Goal: Browse casually

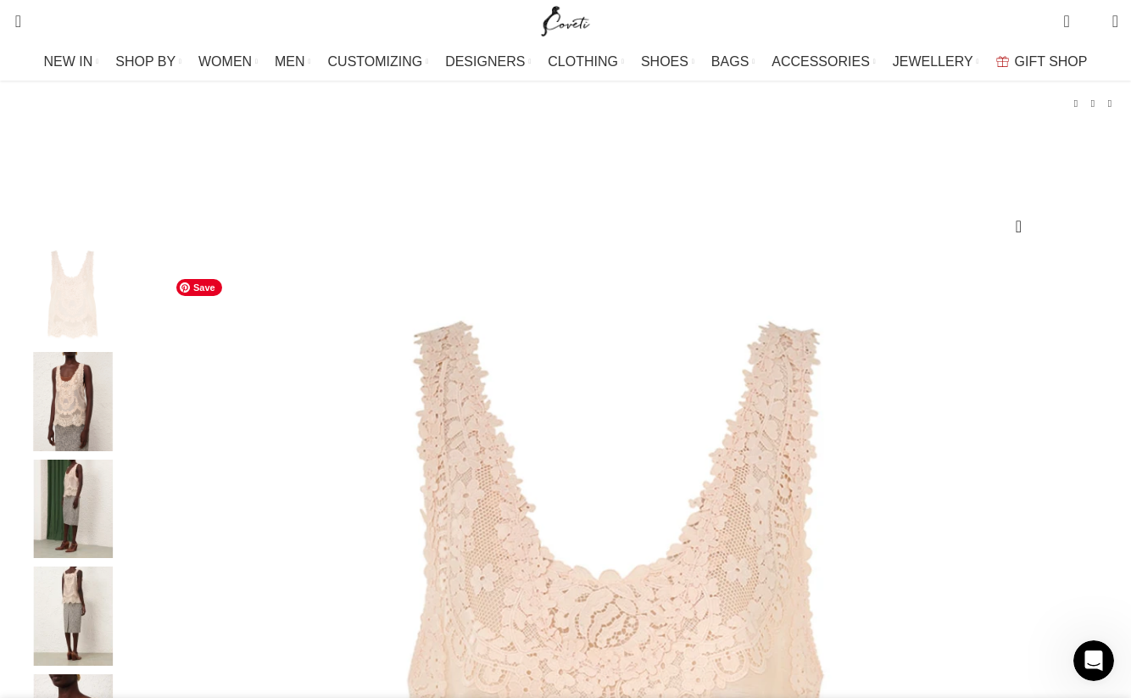
scroll to position [153, 0]
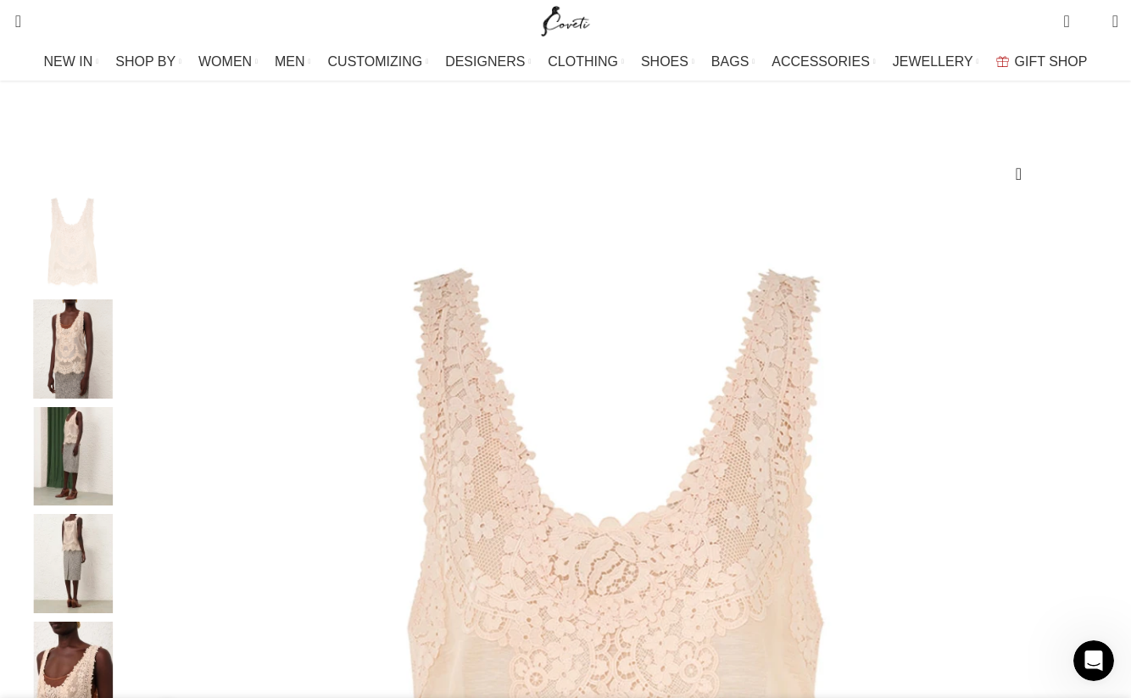
click at [118, 395] on img "2 / 7" at bounding box center [72, 348] width 103 height 99
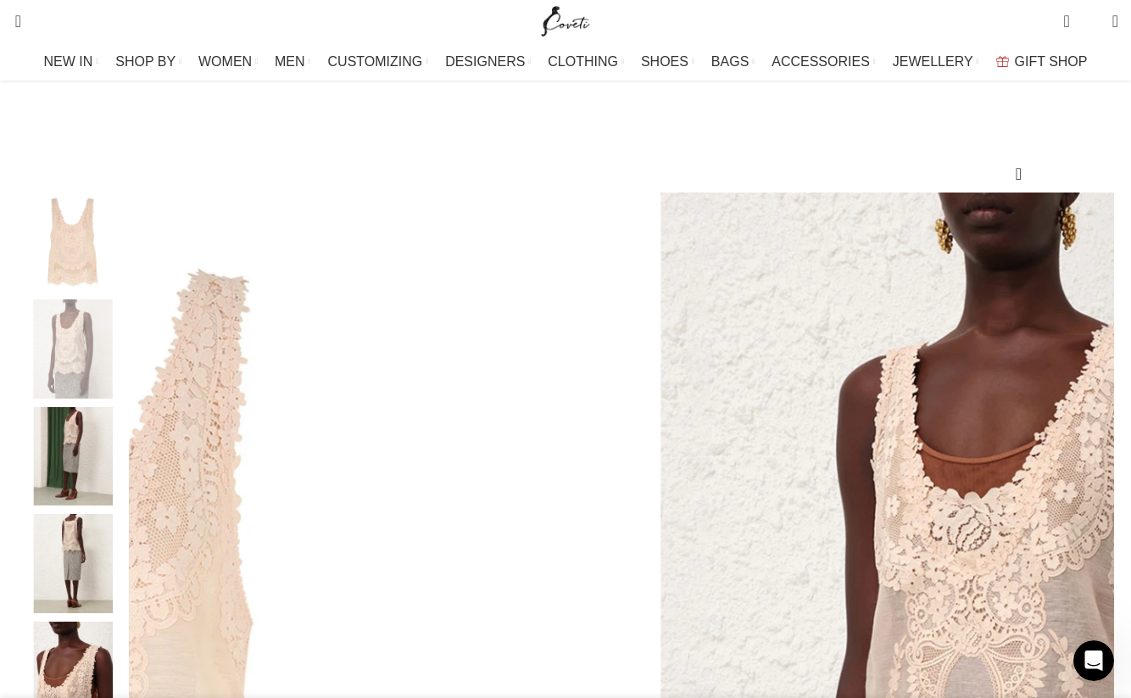
click at [105, 470] on img "3 / 7" at bounding box center [72, 456] width 103 height 99
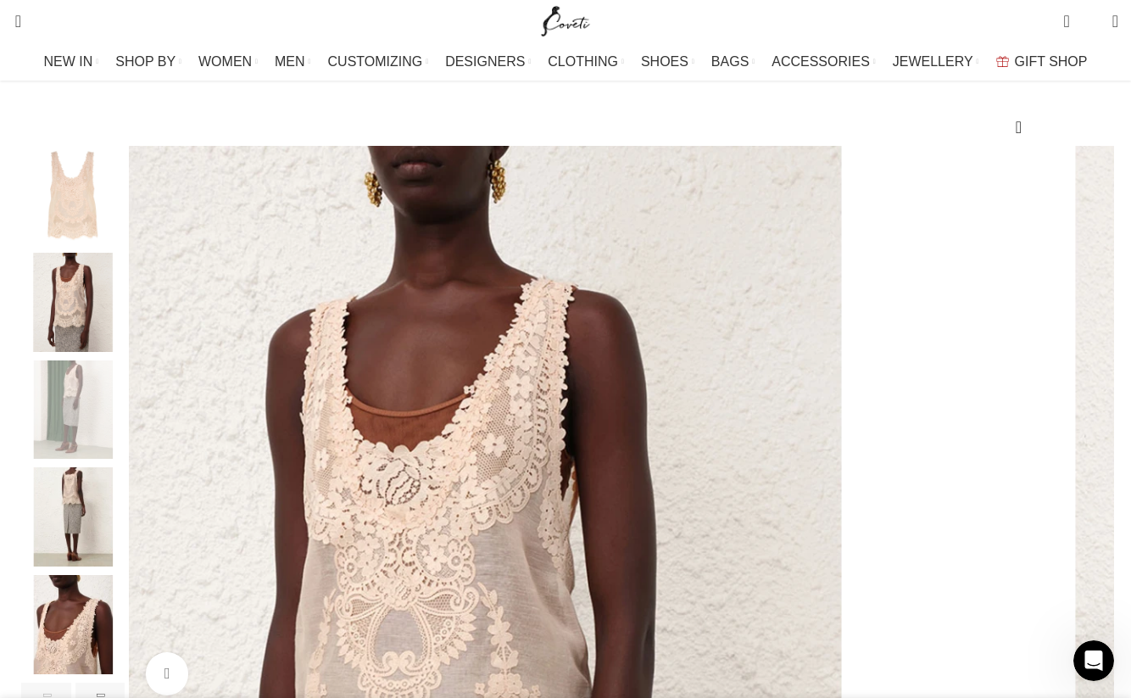
scroll to position [212, 0]
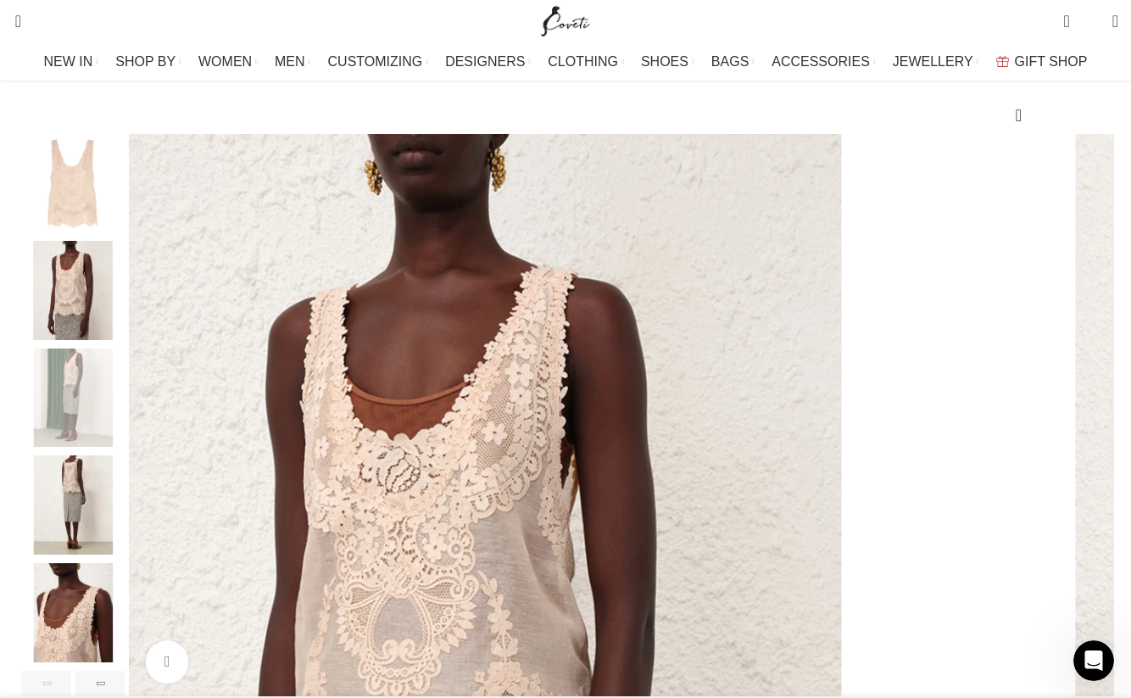
click at [98, 506] on img "4 / 7" at bounding box center [72, 504] width 103 height 99
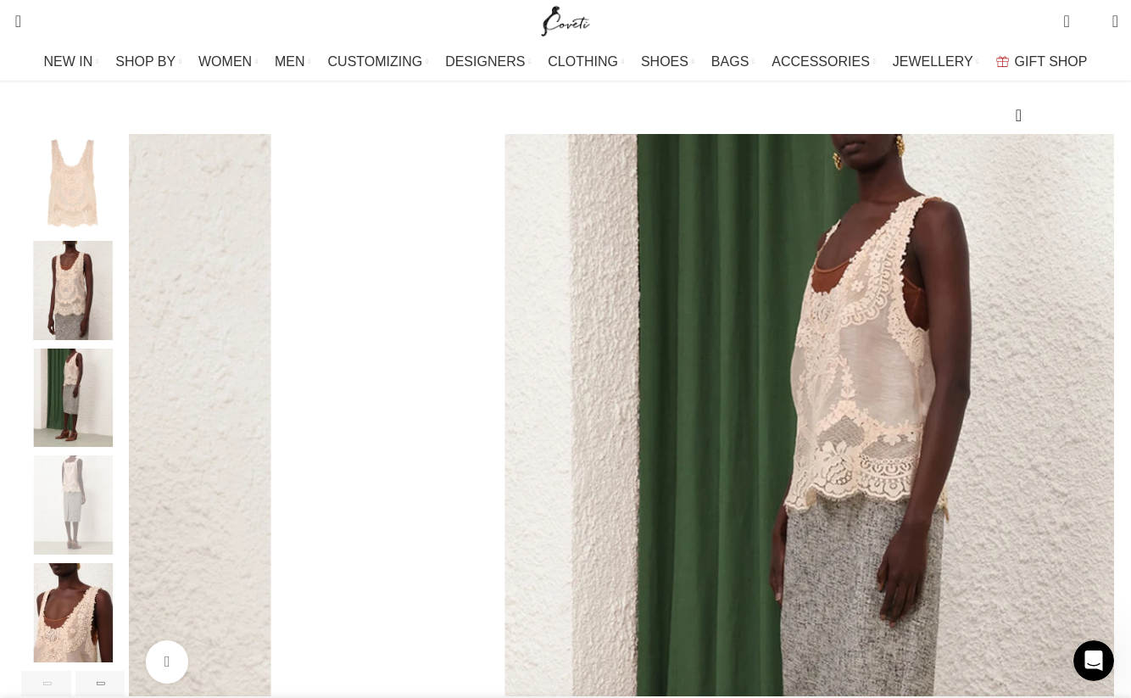
scroll to position [213, 0]
click at [114, 627] on img "5 / 7" at bounding box center [72, 611] width 103 height 99
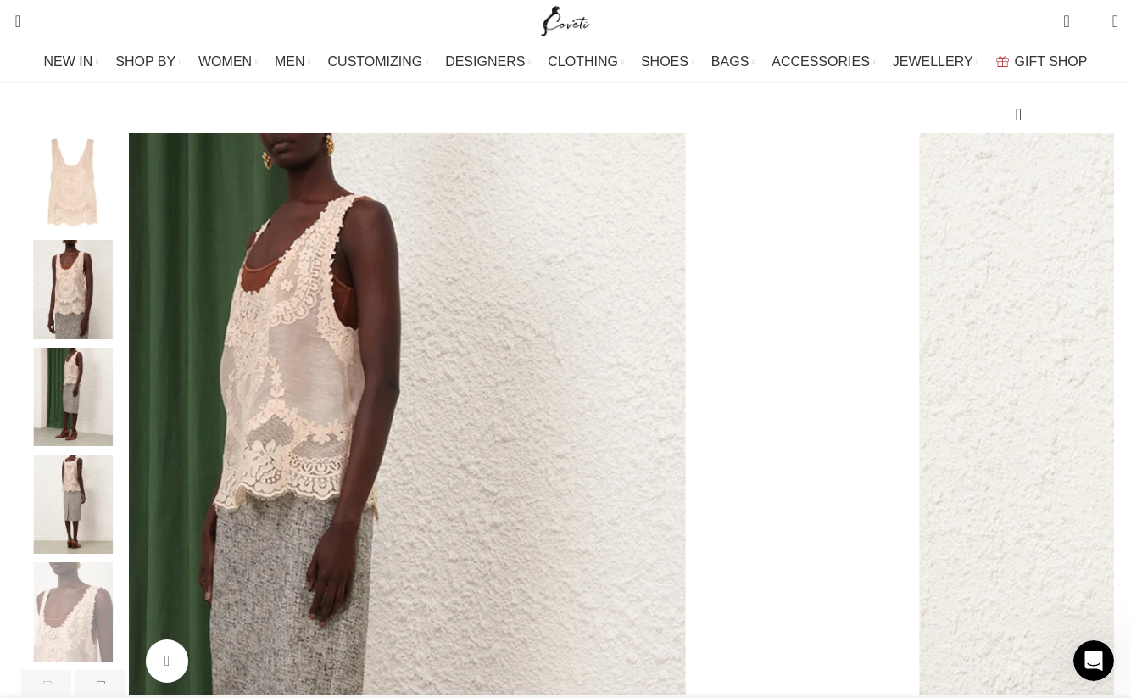
click at [111, 538] on img "4 / 7" at bounding box center [72, 504] width 103 height 99
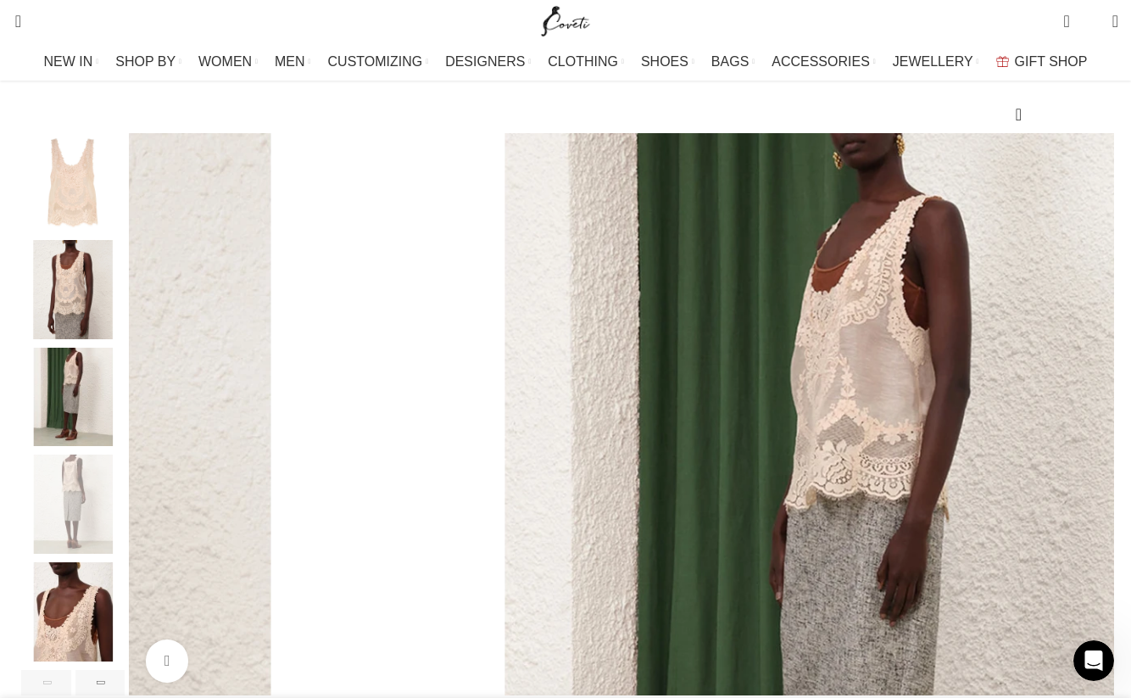
click at [110, 417] on img "3 / 7" at bounding box center [72, 397] width 103 height 99
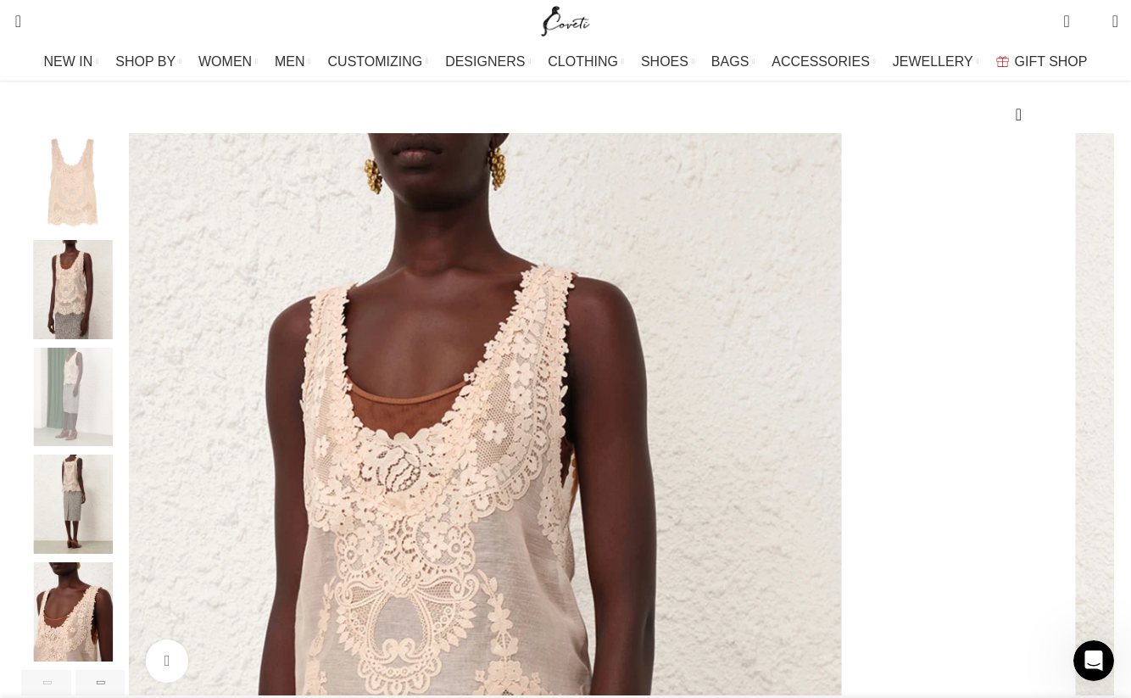
click at [101, 339] on img "2 / 7" at bounding box center [72, 289] width 103 height 99
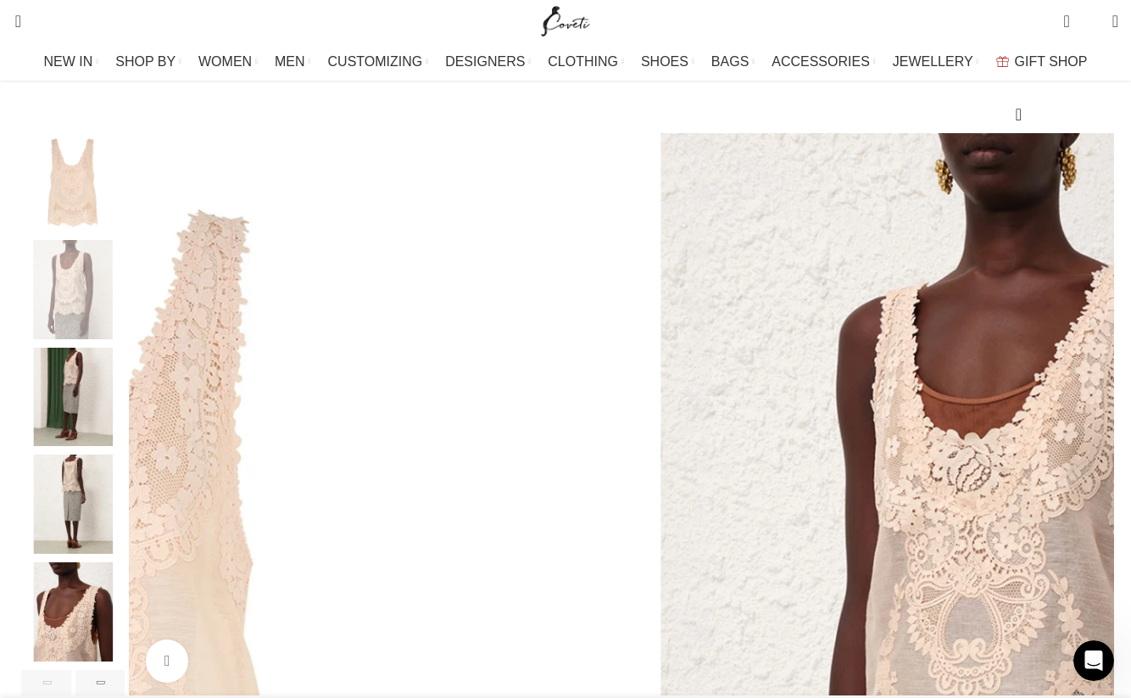
scroll to position [0, 357]
